Goal: Task Accomplishment & Management: Manage account settings

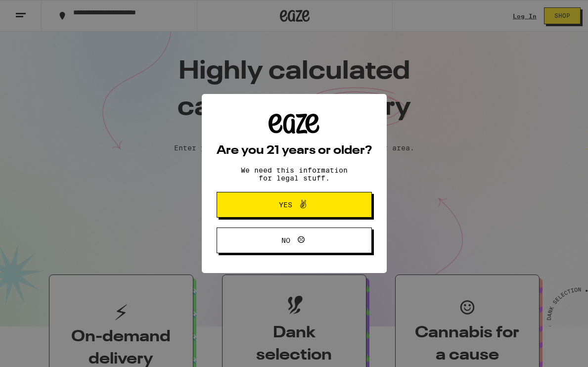
click at [432, 118] on div "Are you 21 years or older? We need this information for legal stuff. Yes No" at bounding box center [294, 183] width 588 height 367
click at [320, 211] on span "Yes" at bounding box center [293, 204] width 75 height 13
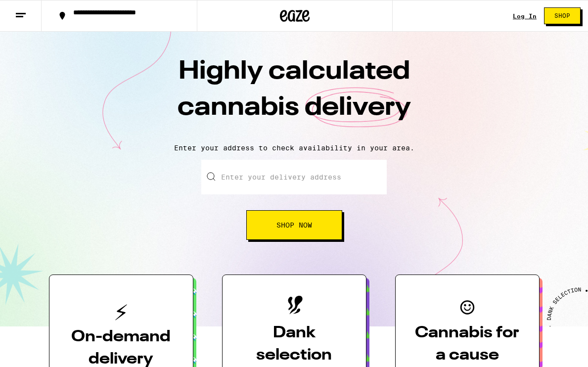
click at [524, 25] on div "Log In Shop" at bounding box center [549, 16] width 75 height 32
click at [520, 17] on div "Log In" at bounding box center [524, 16] width 24 height 6
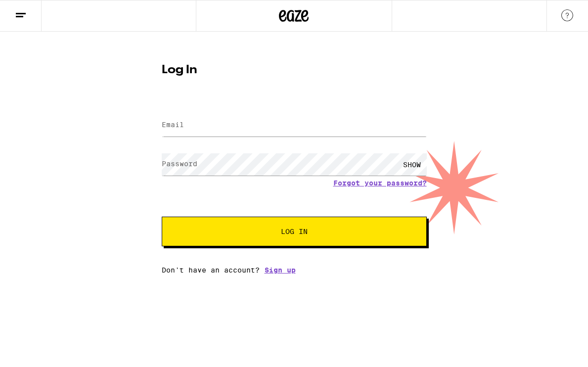
click at [227, 144] on form "Email Email Password Password SHOW Forgot your password? Log In" at bounding box center [294, 173] width 265 height 145
click at [215, 134] on input "Email" at bounding box center [294, 125] width 265 height 22
type input "[EMAIL_ADDRESS][DOMAIN_NAME]"
click at [410, 162] on div "SHOW" at bounding box center [412, 164] width 30 height 22
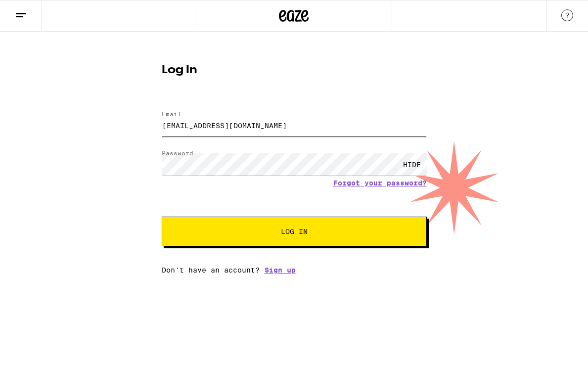
click at [335, 115] on input "[EMAIL_ADDRESS][DOMAIN_NAME]" at bounding box center [294, 125] width 265 height 22
click at [283, 272] on link "Sign up" at bounding box center [279, 270] width 31 height 8
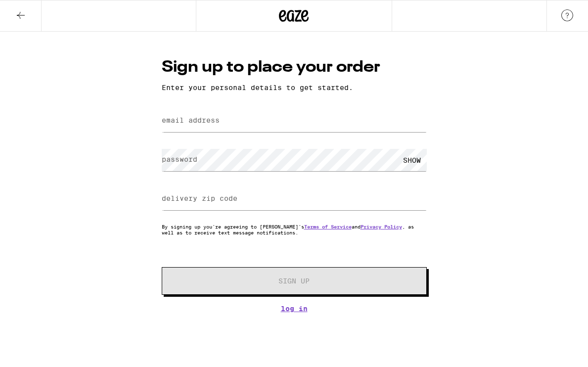
click at [260, 105] on div "Sign up to place your order Enter your personal details to get started. email a…" at bounding box center [294, 184] width 285 height 256
click at [242, 124] on input "email address" at bounding box center [294, 121] width 265 height 22
paste input "[EMAIL_ADDRESS][DOMAIN_NAME]"
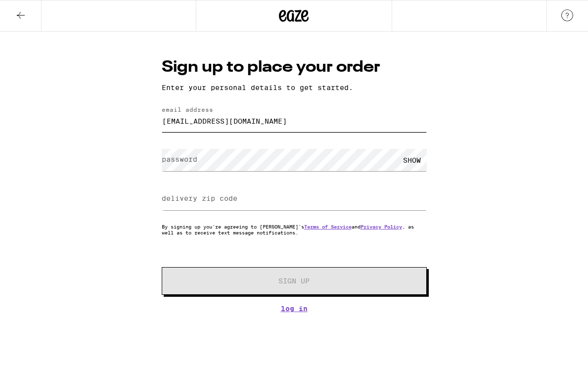
type input "[EMAIL_ADDRESS][DOMAIN_NAME]"
click at [221, 202] on label "delivery zip code" at bounding box center [200, 198] width 76 height 8
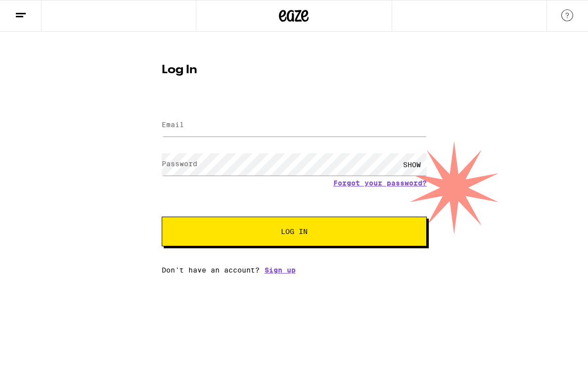
click at [358, 190] on form "Email Email Password Password SHOW Forgot your password? Log In" at bounding box center [294, 173] width 265 height 145
click at [354, 184] on link "Forgot your password?" at bounding box center [379, 183] width 93 height 8
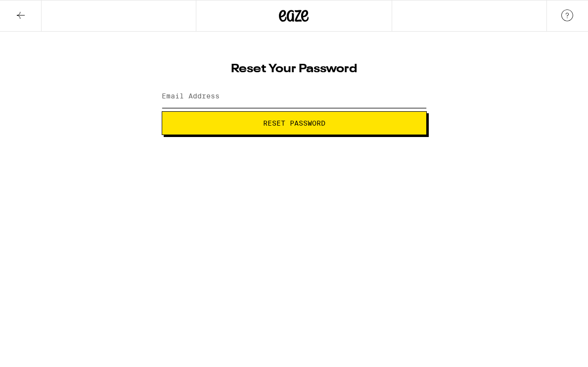
drag, startPoint x: 243, startPoint y: 94, endPoint x: 247, endPoint y: 105, distance: 11.4
click at [243, 94] on input "Email Address" at bounding box center [294, 96] width 265 height 22
paste input "[EMAIL_ADDRESS][DOMAIN_NAME]"
type input "[EMAIL_ADDRESS][DOMAIN_NAME]"
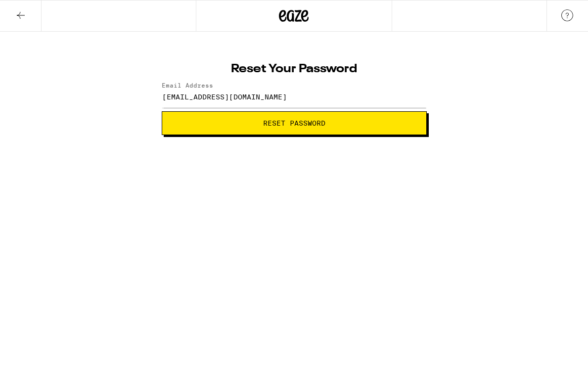
click at [263, 126] on span "Reset Password" at bounding box center [294, 123] width 62 height 7
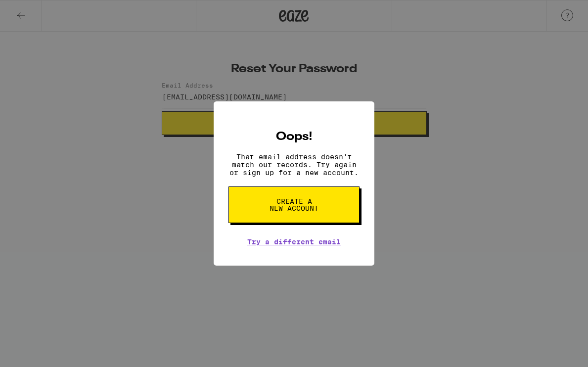
click at [295, 216] on button "Create a new account" at bounding box center [293, 204] width 131 height 37
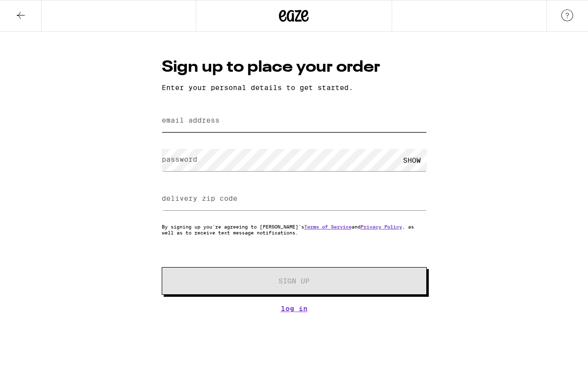
click at [230, 123] on input "email address" at bounding box center [294, 121] width 265 height 22
paste input "[EMAIL_ADDRESS][DOMAIN_NAME]"
type input "[EMAIL_ADDRESS][DOMAIN_NAME]"
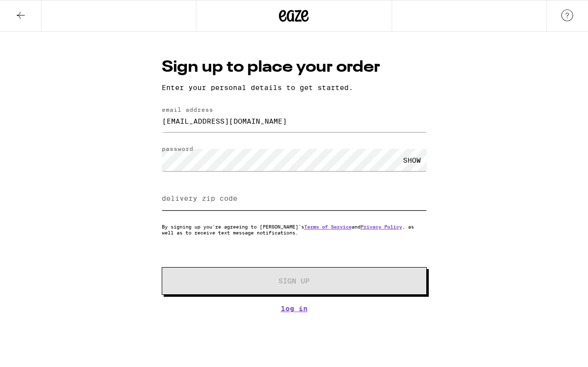
click at [296, 202] on input "delivery zip code" at bounding box center [294, 199] width 265 height 22
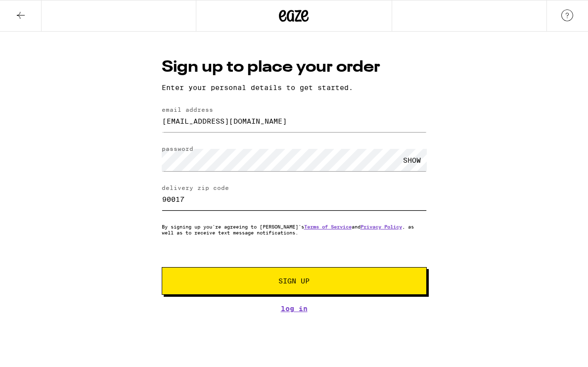
type input "90017"
click at [314, 282] on span "Sign Up" at bounding box center [294, 280] width 197 height 7
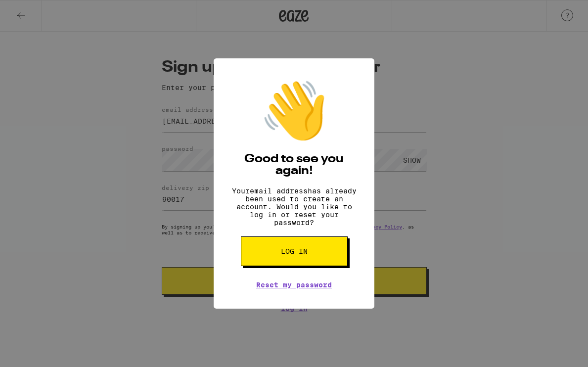
click at [421, 212] on div "👋 Good to see you again! Your email address has already been used to create an …" at bounding box center [294, 183] width 588 height 367
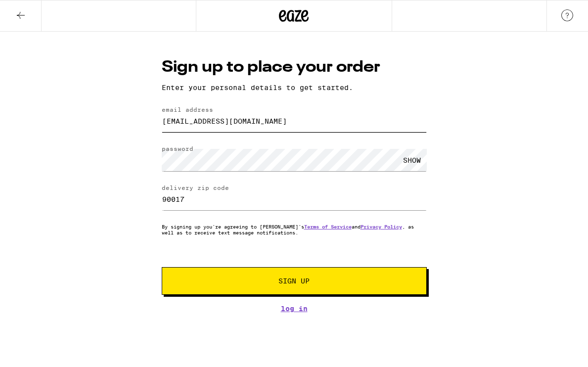
click at [284, 121] on input "[EMAIL_ADDRESS][DOMAIN_NAME]" at bounding box center [294, 121] width 265 height 22
type input "[EMAIL_ADDRESS][DOMAIN_NAME]"
click at [413, 156] on div "SHOW" at bounding box center [412, 160] width 30 height 22
click at [300, 274] on button "Sign Up" at bounding box center [294, 281] width 265 height 28
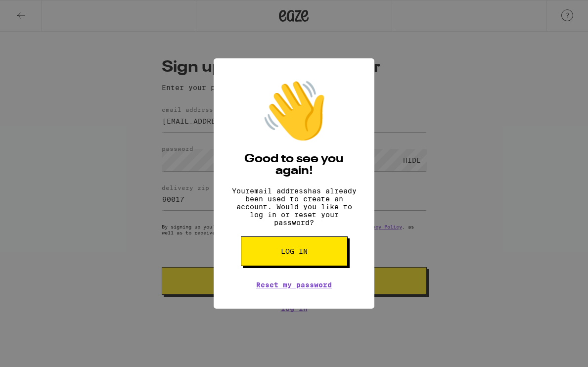
click at [287, 265] on button "Log in" at bounding box center [294, 251] width 107 height 30
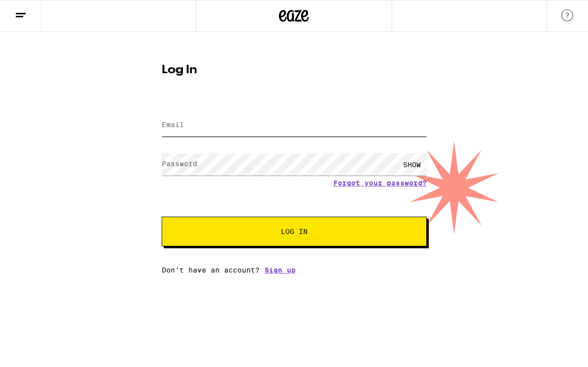
click at [235, 121] on input "Email" at bounding box center [294, 125] width 265 height 22
paste input "[EMAIL_ADDRESS][DOMAIN_NAME]"
type input "[EMAIL_ADDRESS][DOMAIN_NAME]"
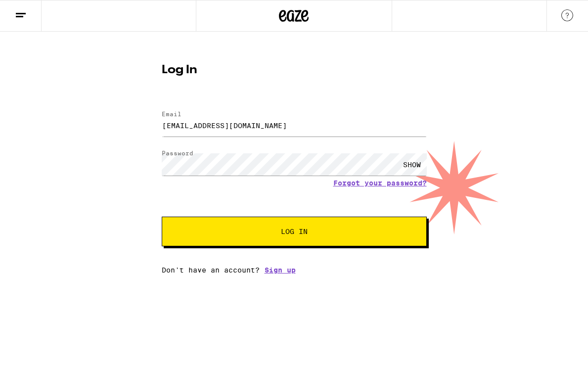
click at [286, 225] on button "Log In" at bounding box center [294, 231] width 265 height 30
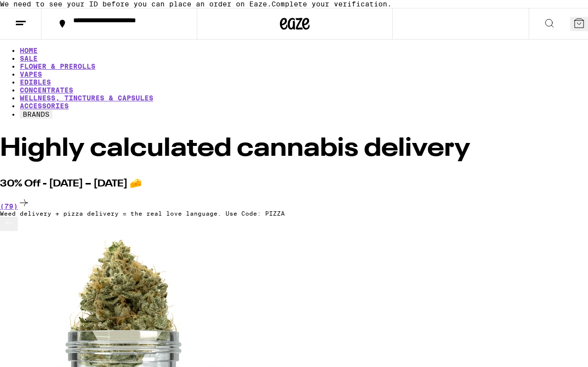
click at [34, 40] on button at bounding box center [21, 23] width 42 height 31
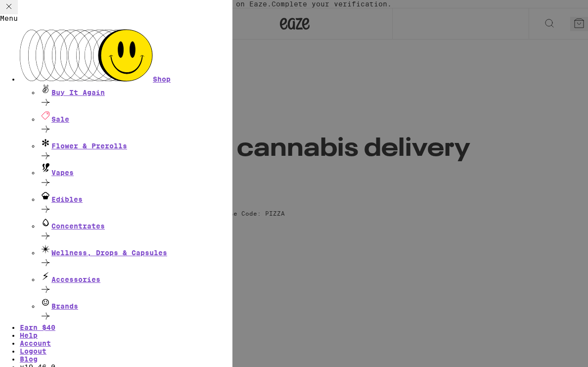
scroll to position [61, 0]
click at [51, 339] on link "Account" at bounding box center [35, 343] width 31 height 8
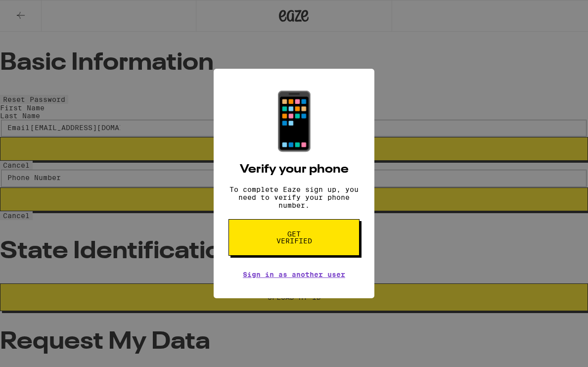
click at [293, 244] on span "Get verified" at bounding box center [293, 237] width 51 height 14
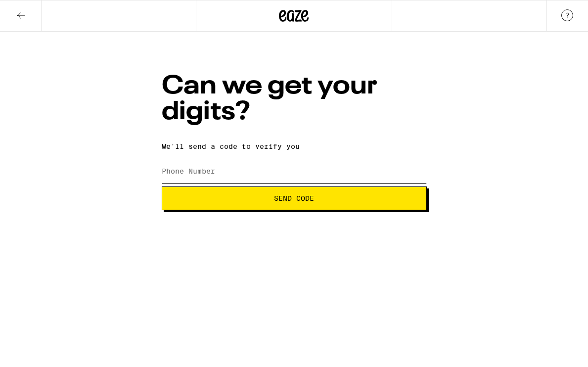
click at [251, 161] on input "Phone Number" at bounding box center [294, 172] width 265 height 22
type input "[PHONE_NUMBER]"
click at [312, 197] on button "Send Code" at bounding box center [294, 198] width 265 height 24
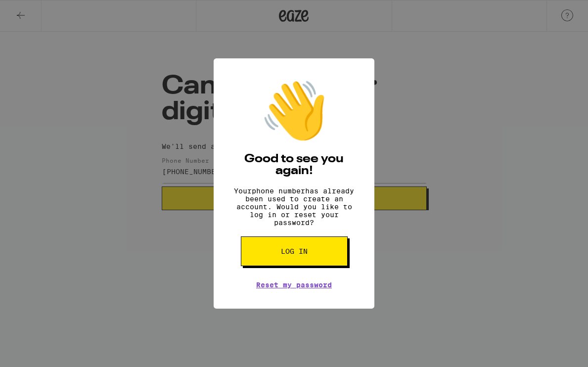
click at [154, 48] on div "👋 Good to see you again! Your phone number has already been used to create an a…" at bounding box center [294, 183] width 588 height 367
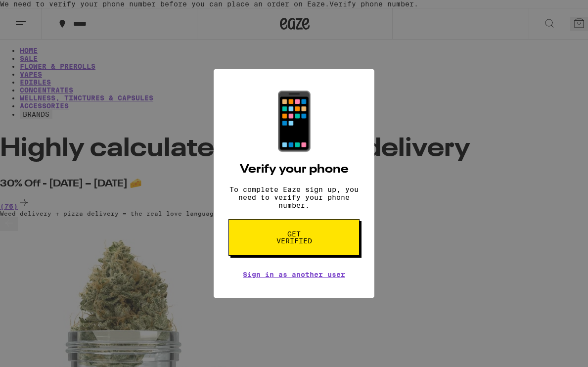
click at [407, 178] on div "📱 Verify your phone To complete Eaze sign up, you need to verify your phone num…" at bounding box center [294, 183] width 588 height 367
click at [390, 186] on div "📱 Verify your phone To complete Eaze sign up, you need to verify your phone num…" at bounding box center [294, 183] width 588 height 367
click at [299, 244] on span "Get verified" at bounding box center [293, 237] width 51 height 14
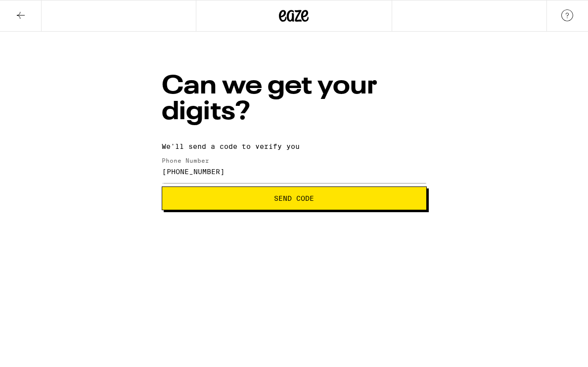
type input "[PHONE_NUMBER]"
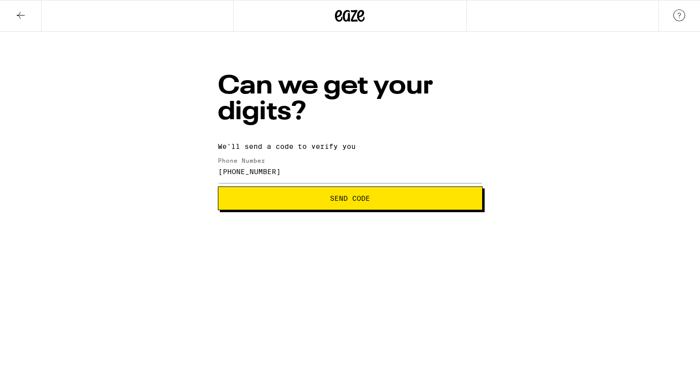
click at [343, 202] on span "Send Code" at bounding box center [350, 198] width 40 height 7
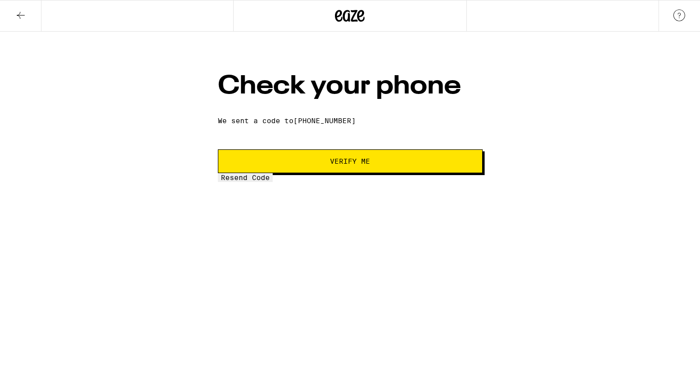
click at [308, 140] on input "tel" at bounding box center [263, 135] width 91 height 9
paste input "0"
type input "0"
type input "360"
click at [340, 173] on button "Verify Me" at bounding box center [350, 161] width 265 height 24
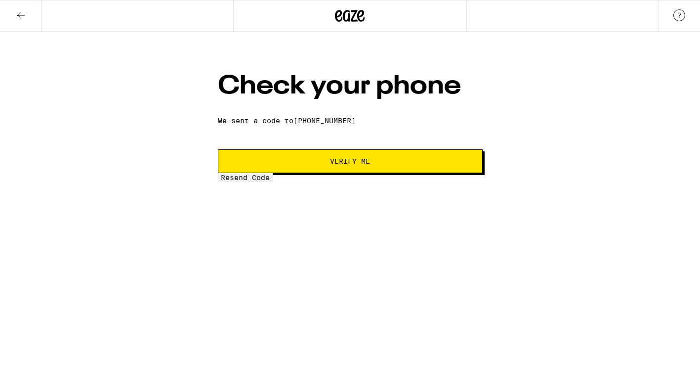
type input "0"
type input "3"
type input "6"
type input "0"
click at [272, 165] on span "Verify Me" at bounding box center [350, 161] width 248 height 7
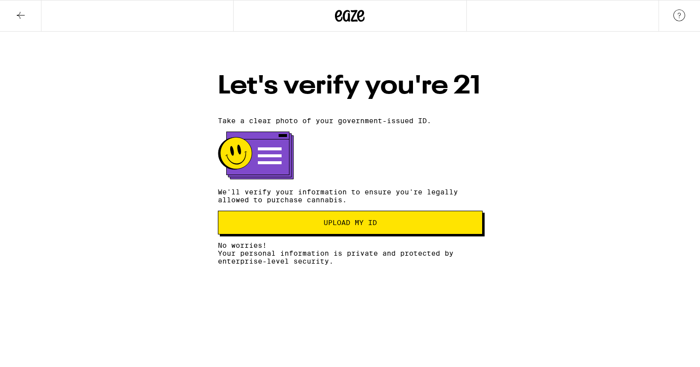
click at [352, 226] on span "Upload my ID" at bounding box center [350, 222] width 53 height 7
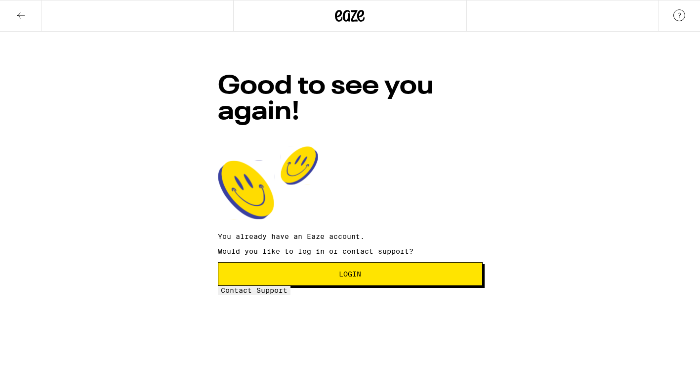
drag, startPoint x: 376, startPoint y: 265, endPoint x: 407, endPoint y: 191, distance: 80.4
click at [407, 191] on div "Good to see you again! You already have an Eaze account. Would you like to log …" at bounding box center [350, 175] width 285 height 238
click at [372, 270] on span "Login" at bounding box center [350, 273] width 248 height 7
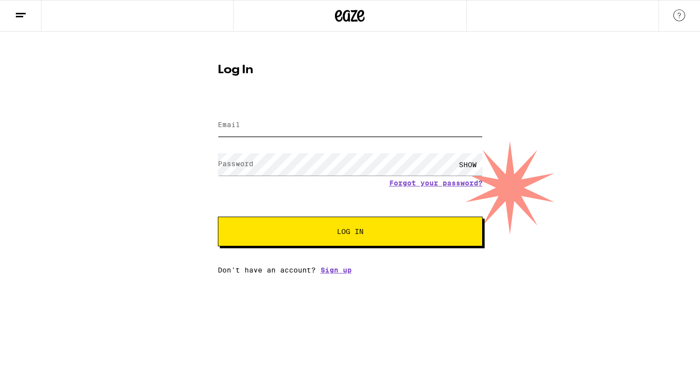
click at [343, 127] on input "Email" at bounding box center [350, 125] width 265 height 22
type input "[EMAIL_ADDRESS][DOMAIN_NAME]"
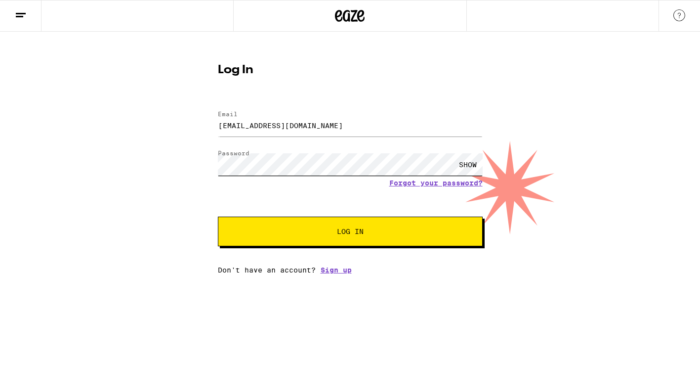
click at [218, 216] on button "Log In" at bounding box center [350, 231] width 265 height 30
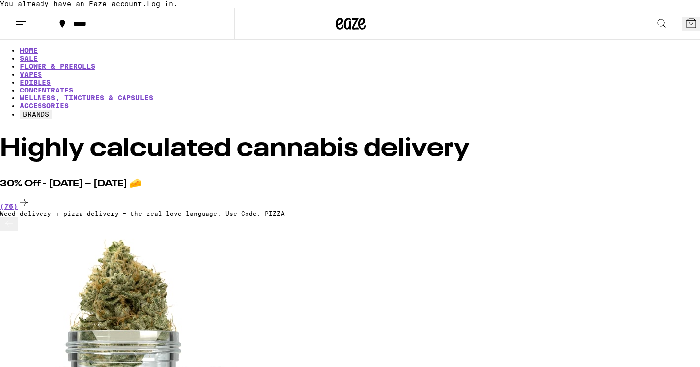
click at [25, 40] on button at bounding box center [21, 23] width 42 height 31
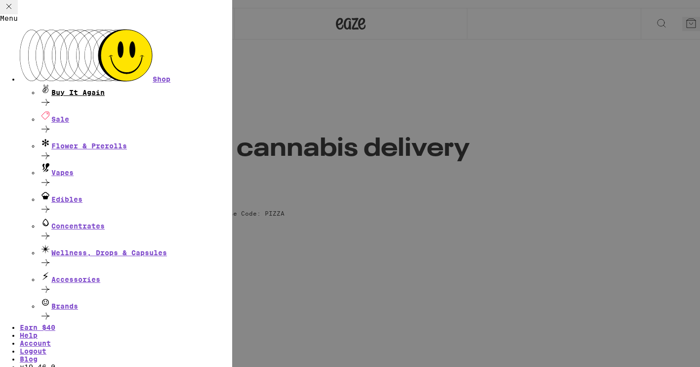
click at [78, 83] on div "Buy It Again" at bounding box center [136, 89] width 193 height 13
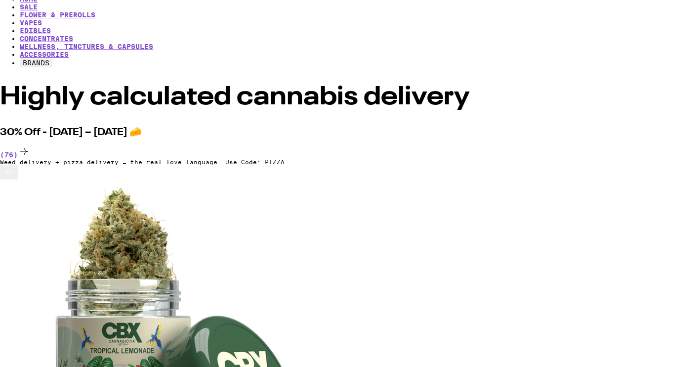
scroll to position [54, 0]
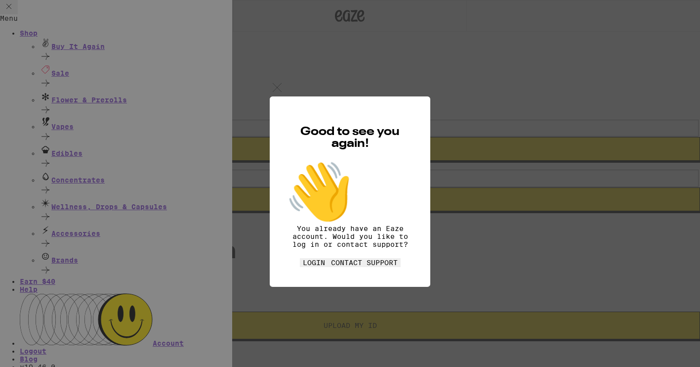
click at [254, 218] on div "Good to see you again! 👋 You already have an Eaze account. Would you like to lo…" at bounding box center [350, 183] width 700 height 367
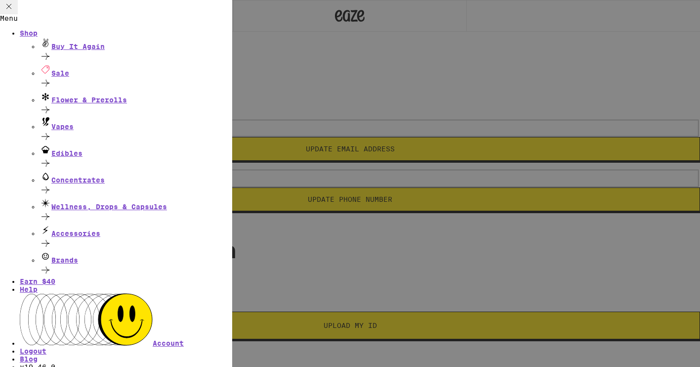
click at [266, 178] on div "Menu Shop Buy It Again Sale Flower & Prerolls Vapes Edibles Concentrates Wellne…" at bounding box center [350, 183] width 700 height 367
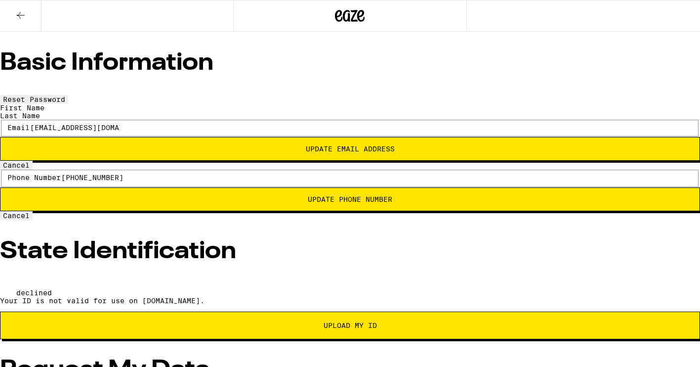
click at [340, 322] on span "Upload My ID" at bounding box center [350, 325] width 53 height 7
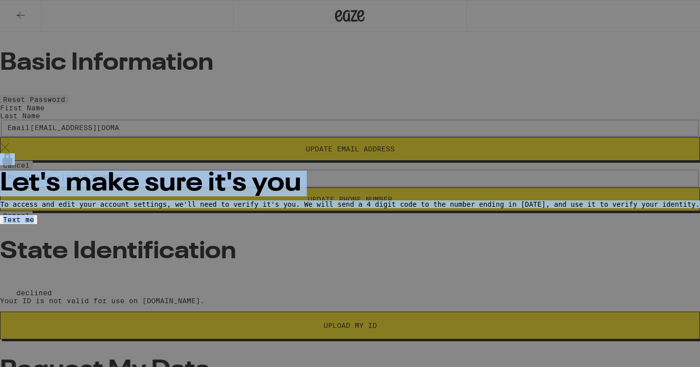
drag, startPoint x: 474, startPoint y: 10, endPoint x: 410, endPoint y: 174, distance: 175.7
click at [410, 174] on div "Let's make sure it's you To access and edit your account settings, we'll need t…" at bounding box center [350, 183] width 700 height 81
click at [37, 215] on button "Text me" at bounding box center [18, 219] width 37 height 9
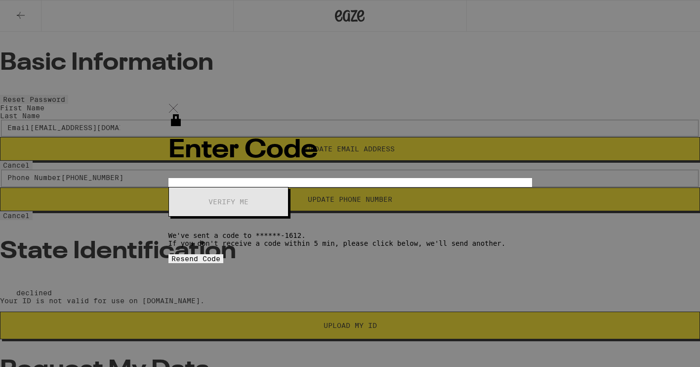
click at [259, 178] on input "OTP Code" at bounding box center [213, 182] width 91 height 9
type input "6"
type input "5"
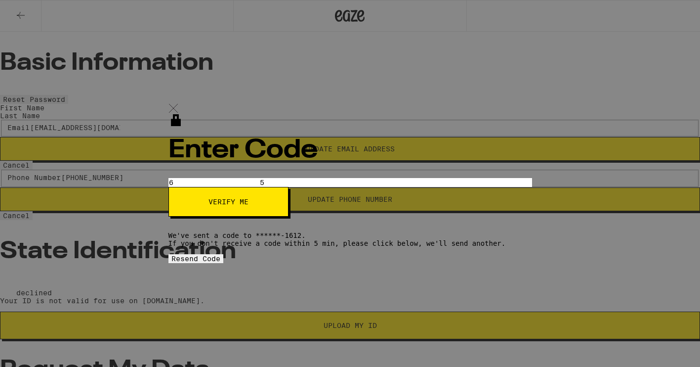
type input "3"
type input "1"
click at [369, 207] on div "Enter Code OTP Code 6 5 3 1 Verify me We've sent a code to ******-1612. If you …" at bounding box center [350, 188] width 364 height 149
click at [249, 198] on span "Verify me" at bounding box center [229, 201] width 40 height 7
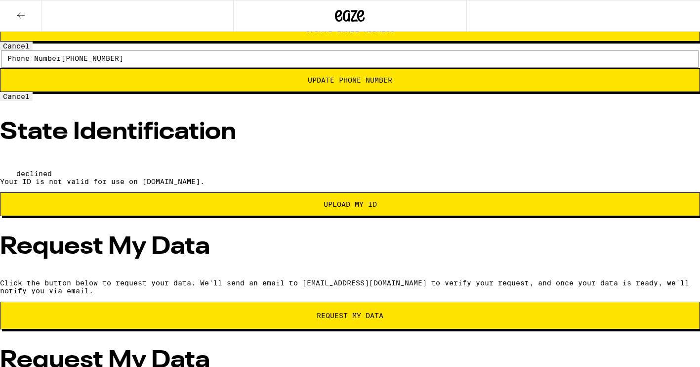
scroll to position [255, 0]
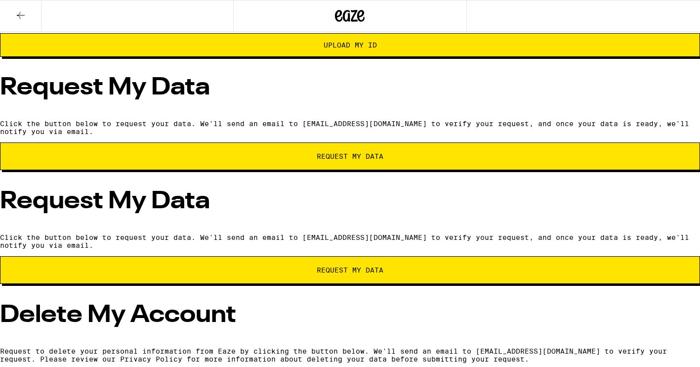
scroll to position [4, 0]
